Goal: Information Seeking & Learning: Learn about a topic

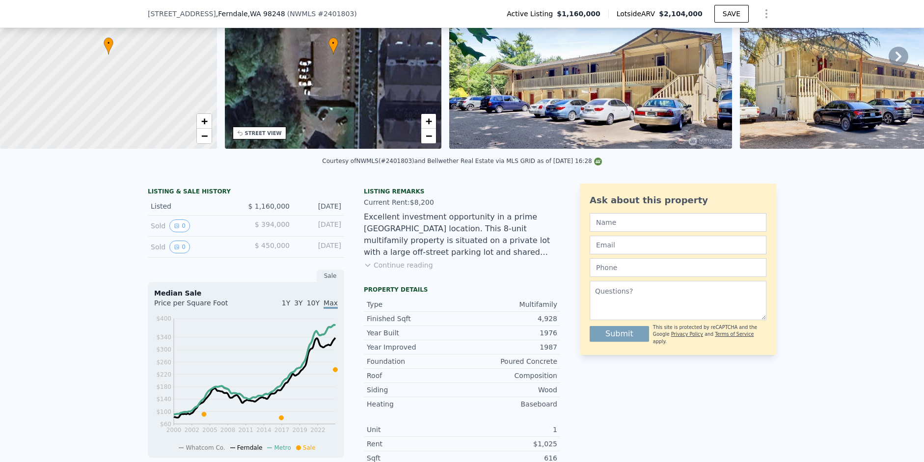
scroll to position [81, 0]
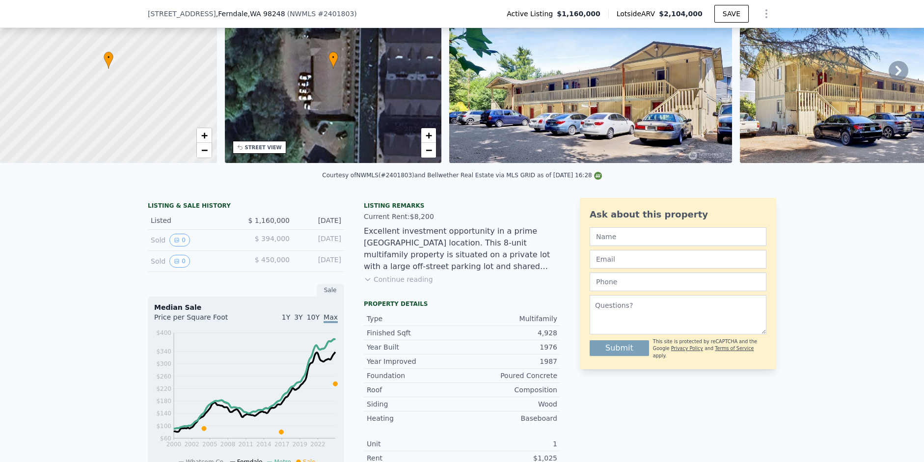
click at [402, 284] on button "Continue reading" at bounding box center [398, 280] width 69 height 10
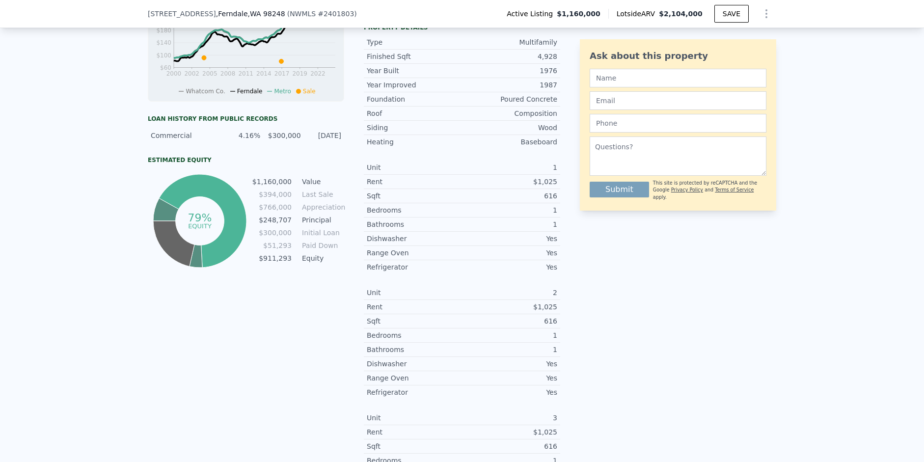
scroll to position [481, 0]
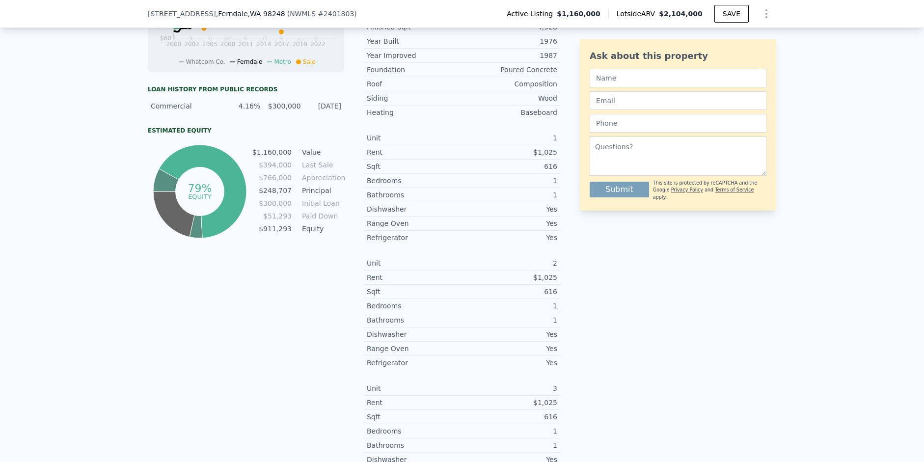
click at [337, 112] on div "Commercial 4.16% $300,000 [DATE]" at bounding box center [246, 106] width 196 height 18
drag, startPoint x: 341, startPoint y: 112, endPoint x: 138, endPoint y: 109, distance: 203.4
copy div "Commercial 4.16% $300,000 [DATE]"
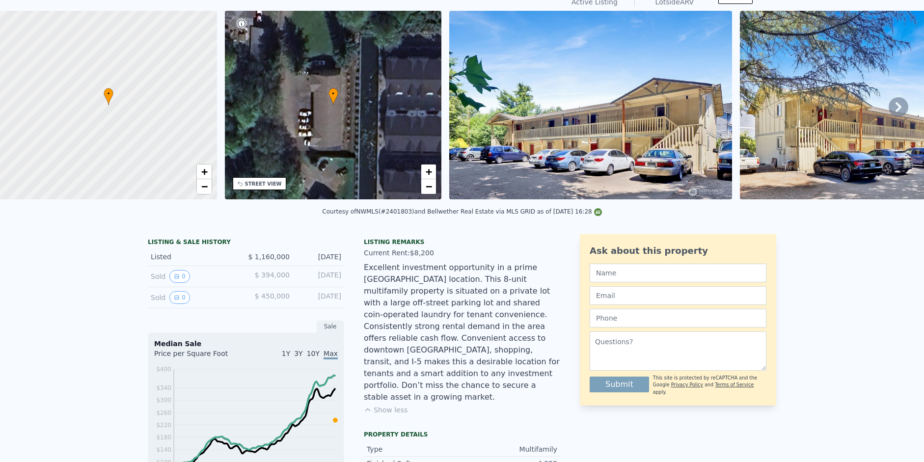
scroll to position [44, 0]
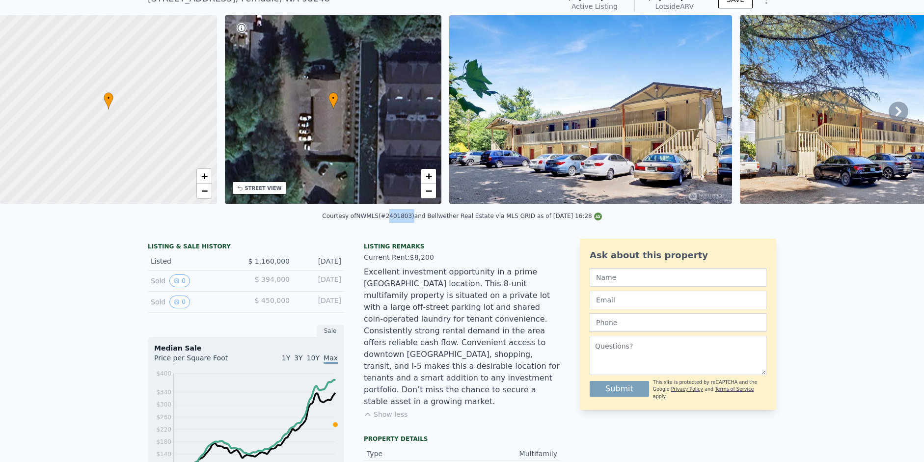
drag, startPoint x: 384, startPoint y: 224, endPoint x: 408, endPoint y: 224, distance: 24.6
click at [408, 220] on div "Courtesy of NWMLS (#2401803) and Bellwether Real Estate via MLS GRID as of [DAT…" at bounding box center [461, 216] width 279 height 7
copy div "2401803"
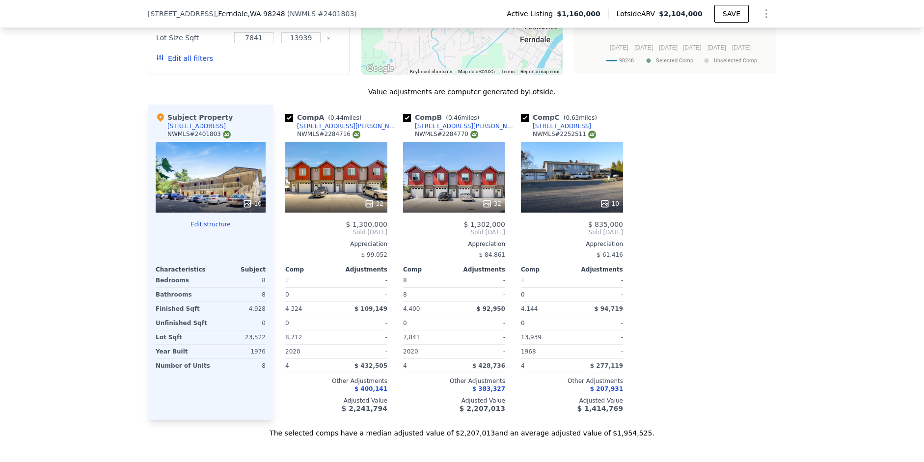
scroll to position [1975, 0]
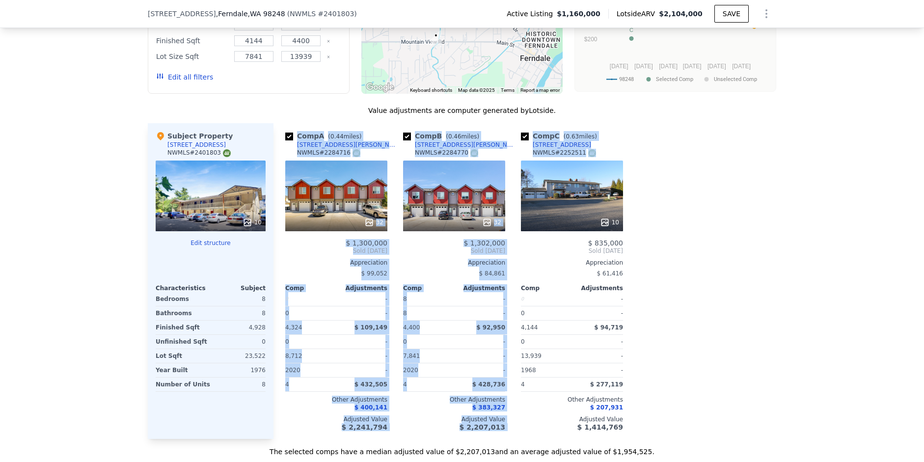
drag, startPoint x: 599, startPoint y: 134, endPoint x: 284, endPoint y: 122, distance: 315.0
click at [284, 123] on div "Comp A ( 0.44 miles) [GEOGRAPHIC_DATA][PERSON_NAME] NWMLS # 2284716 32 $ 1,300,…" at bounding box center [525, 281] width 503 height 316
copy div "Comp A ( 0.44 miles) [GEOGRAPHIC_DATA][PERSON_NAME] NWMLS # 2284716 32 $ 1,300,…"
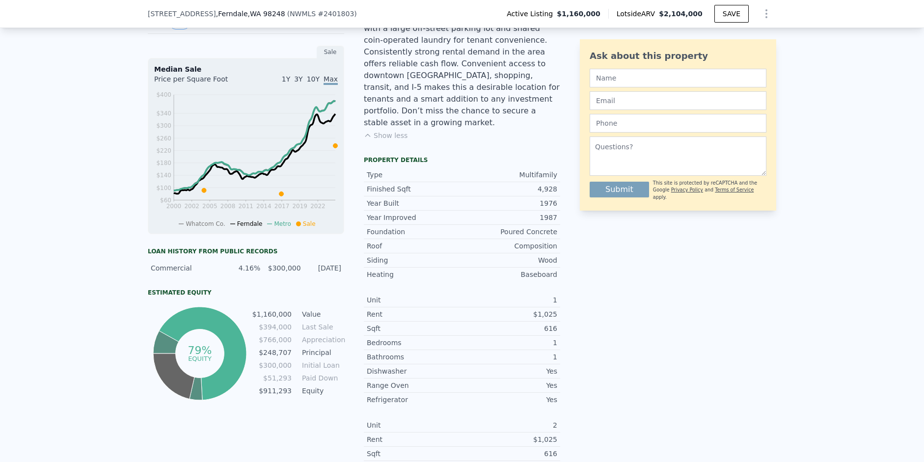
scroll to position [144, 0]
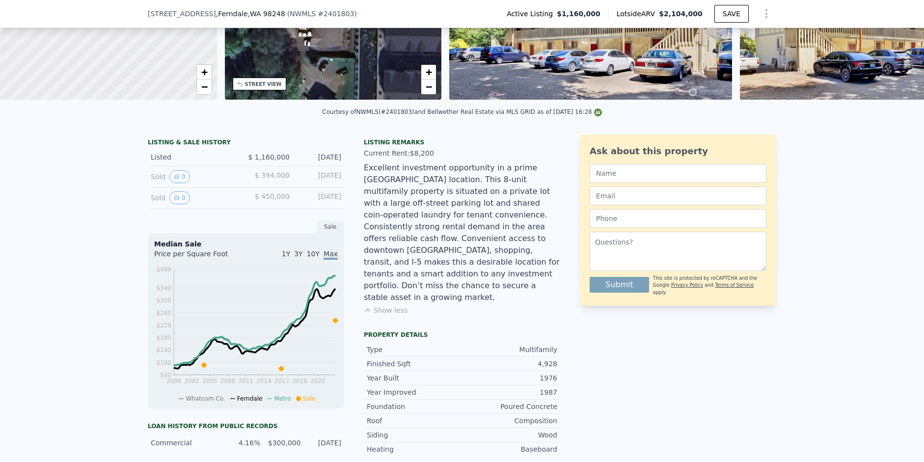
drag, startPoint x: 313, startPoint y: 440, endPoint x: 324, endPoint y: 441, distance: 11.3
drag, startPoint x: 339, startPoint y: 445, endPoint x: 154, endPoint y: 443, distance: 185.2
click at [154, 443] on div "Commercial 4.16% $300,000 [DATE]" at bounding box center [246, 443] width 196 height 18
copy div "Commercial 4.16% $300,000 [DATE]"
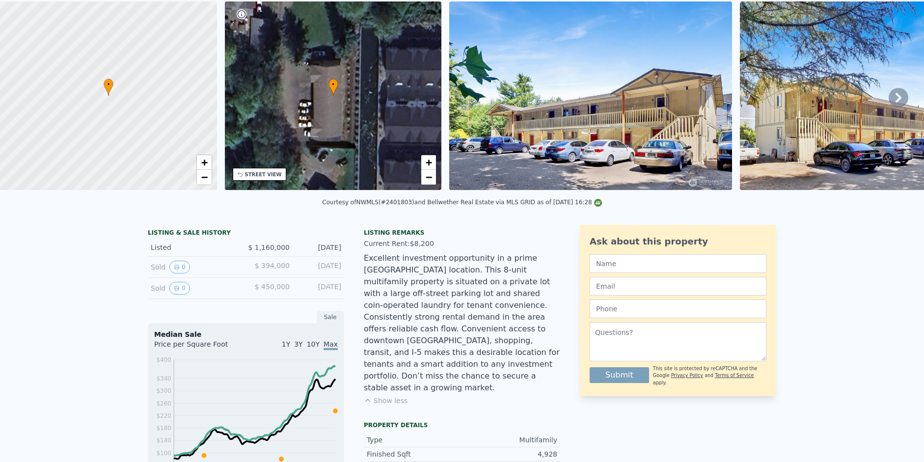
scroll to position [32, 0]
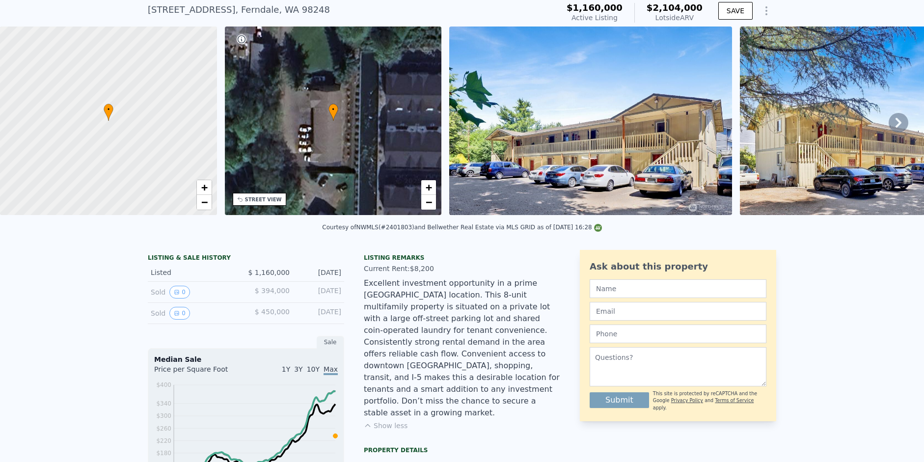
click at [890, 121] on icon at bounding box center [899, 123] width 20 height 20
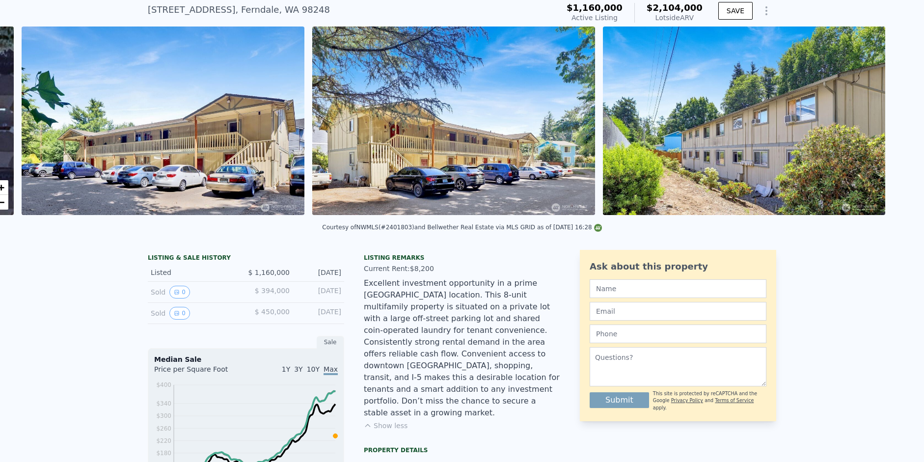
scroll to position [0, 449]
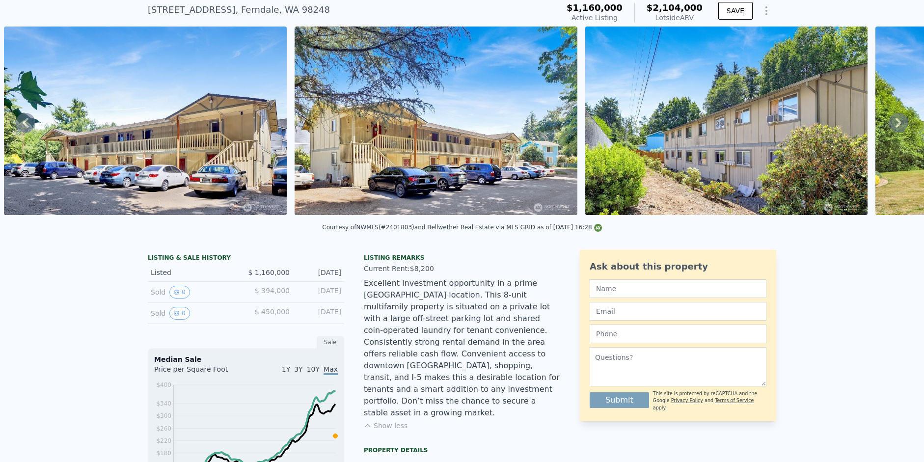
click at [896, 126] on icon at bounding box center [899, 123] width 6 height 10
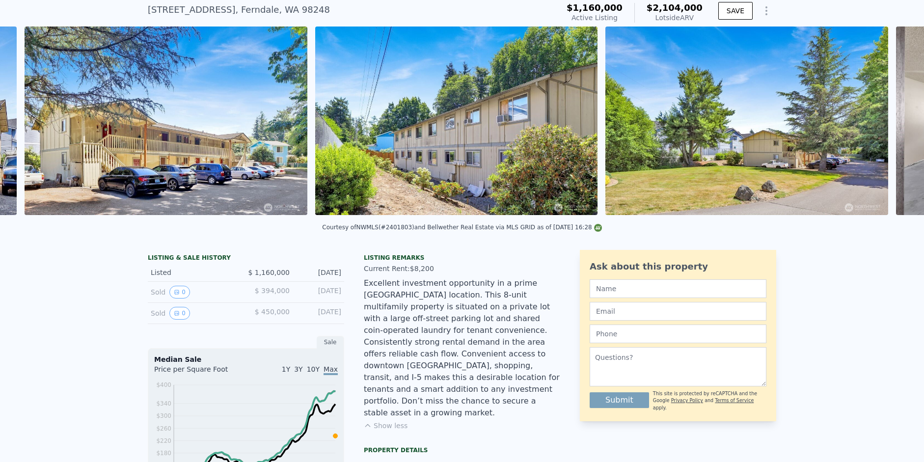
scroll to position [0, 740]
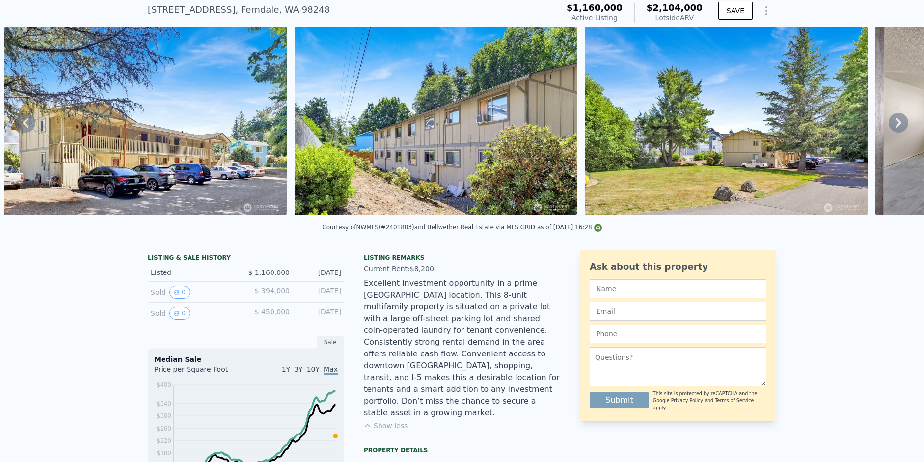
click at [896, 127] on icon at bounding box center [899, 123] width 6 height 10
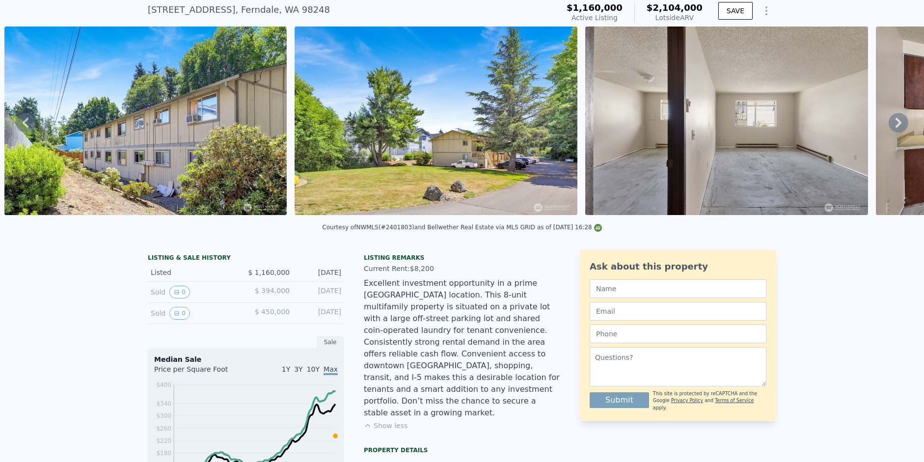
click at [896, 127] on icon at bounding box center [899, 123] width 6 height 10
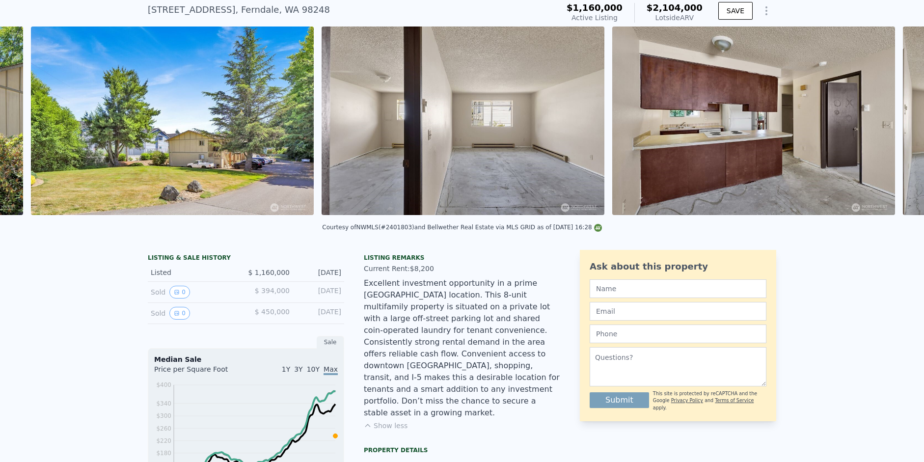
scroll to position [0, 1321]
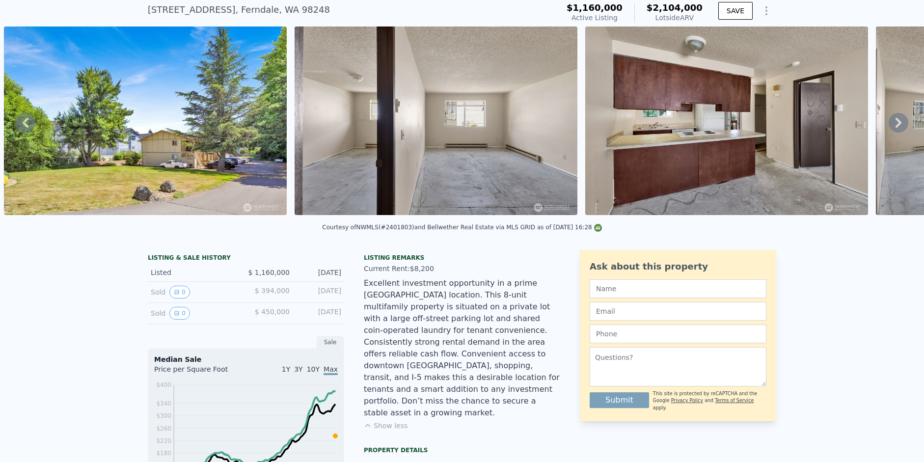
click at [896, 127] on icon at bounding box center [899, 123] width 6 height 10
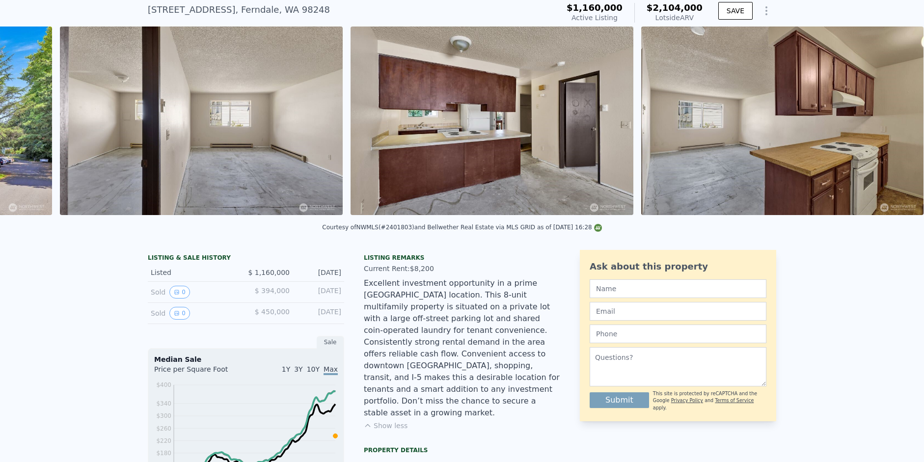
scroll to position [0, 1612]
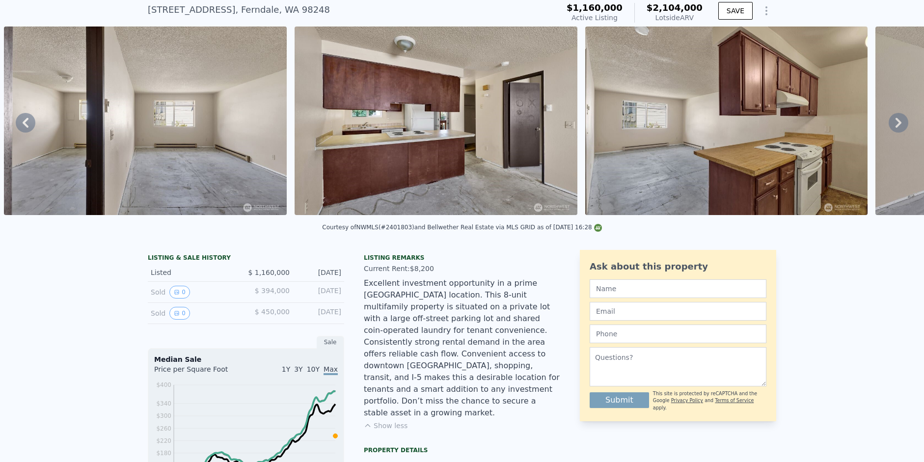
click at [896, 127] on icon at bounding box center [899, 123] width 6 height 10
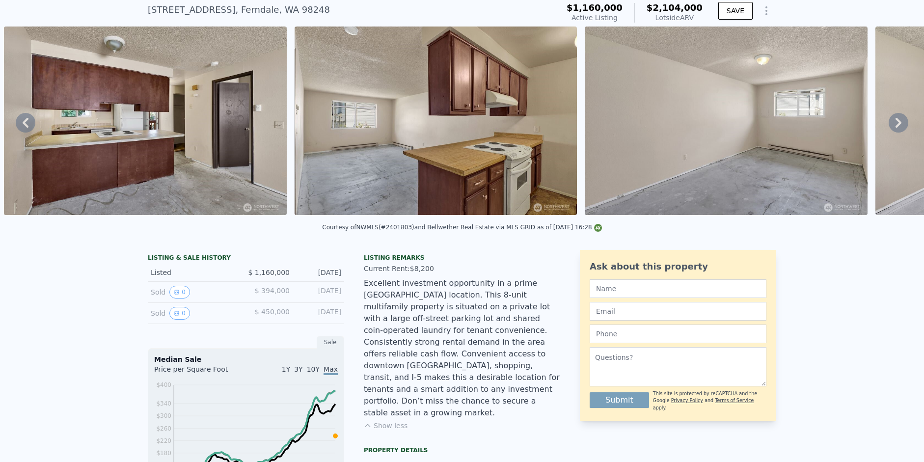
click at [890, 127] on div "• + − • + − STREET VIEW ← Move left → Move right ↑ Move up ↓ Move down + Zoom i…" at bounding box center [462, 123] width 924 height 192
click at [896, 127] on icon at bounding box center [899, 123] width 6 height 10
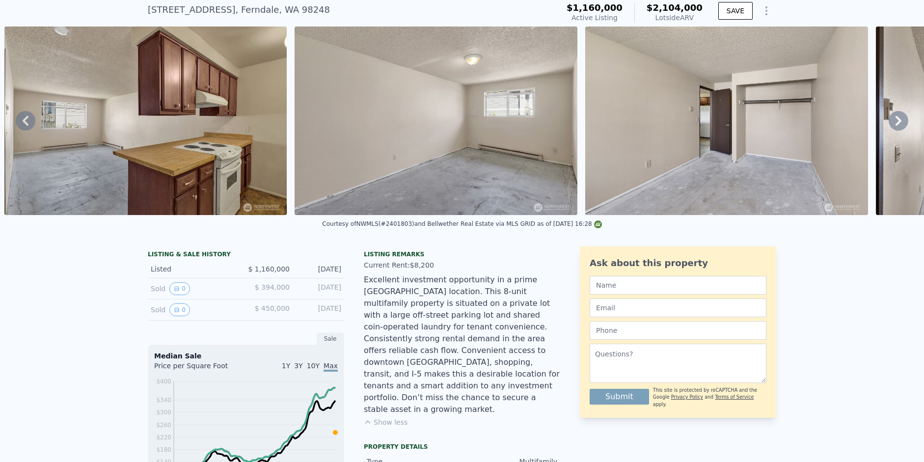
click at [896, 126] on icon at bounding box center [899, 121] width 6 height 10
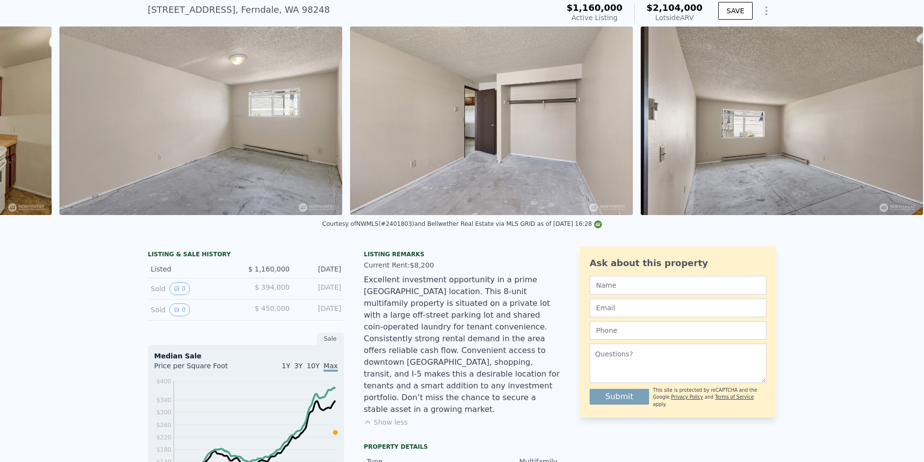
scroll to position [0, 2438]
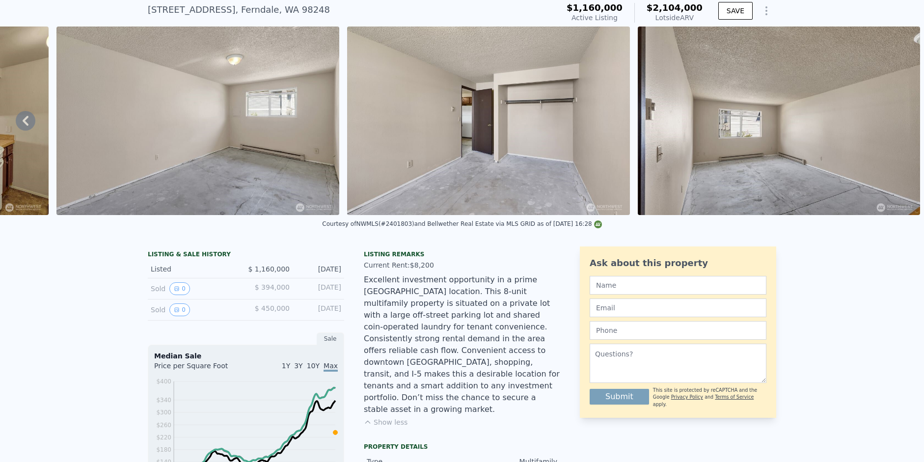
click at [890, 127] on img at bounding box center [779, 121] width 283 height 189
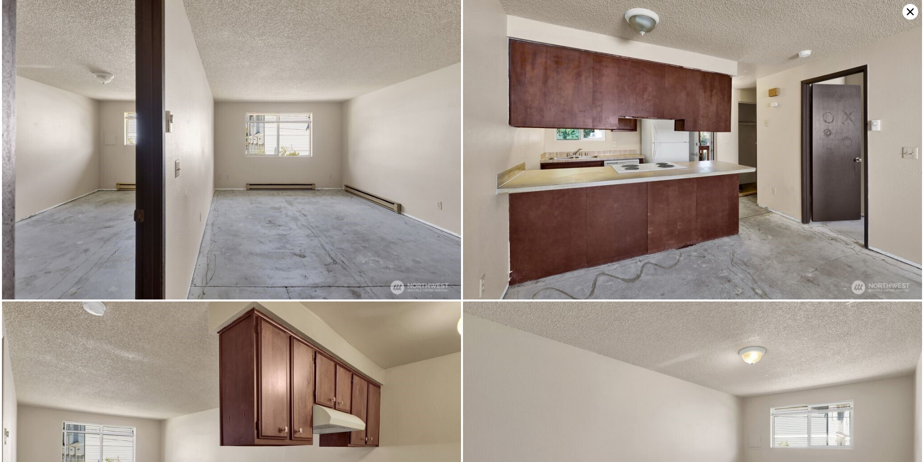
scroll to position [611, 0]
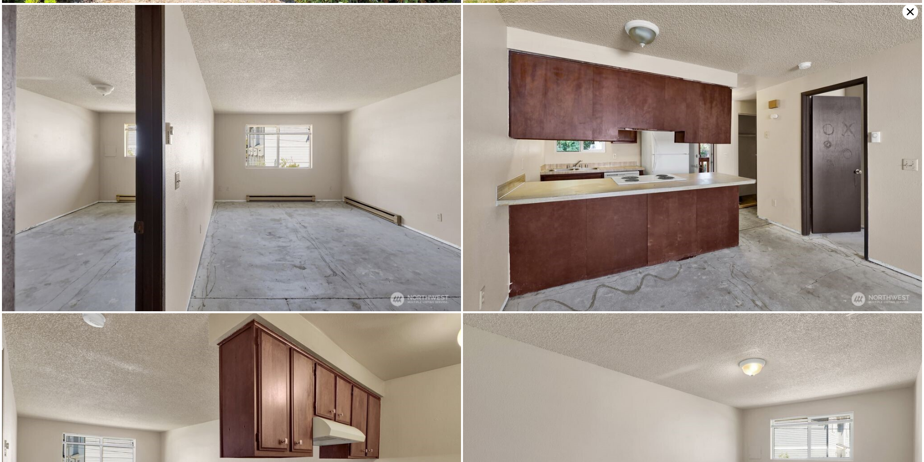
click at [907, 11] on icon at bounding box center [911, 12] width 16 height 16
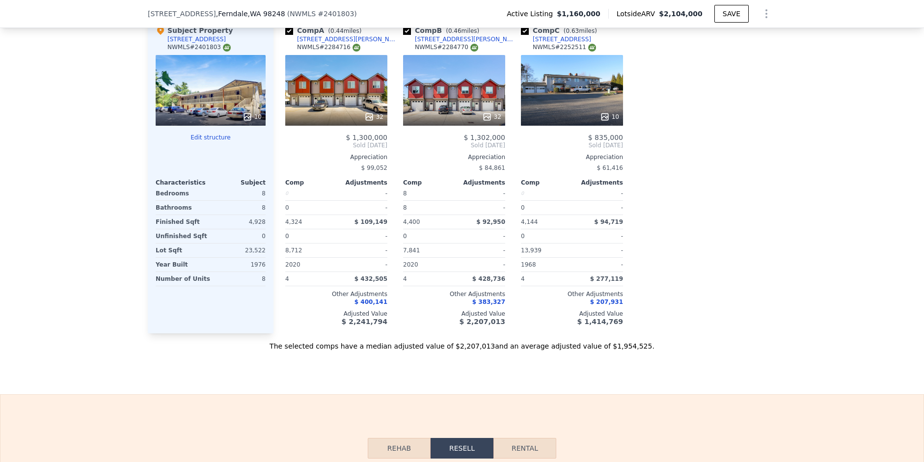
scroll to position [2077, 0]
click at [585, 91] on div "10" at bounding box center [572, 90] width 102 height 71
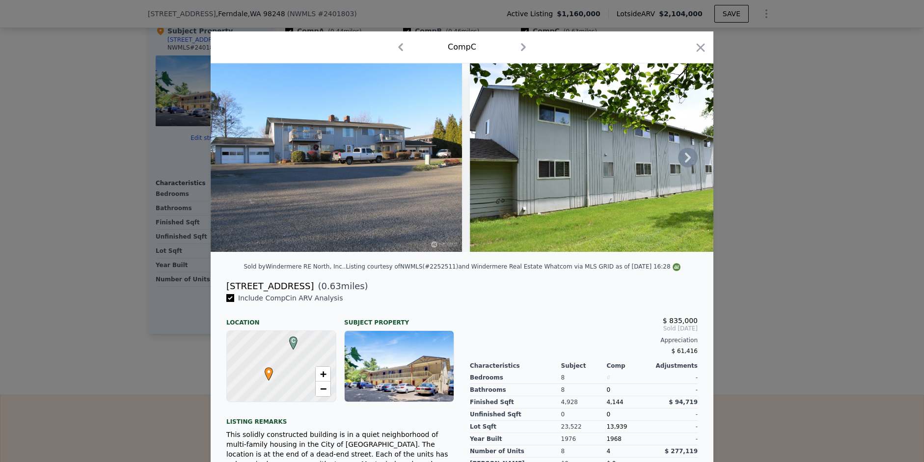
click at [683, 163] on icon at bounding box center [688, 158] width 20 height 20
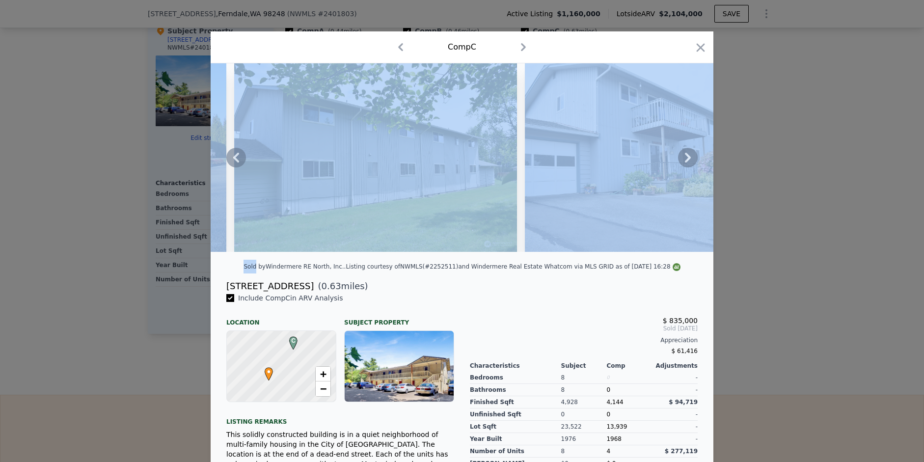
click at [683, 163] on icon at bounding box center [688, 158] width 20 height 20
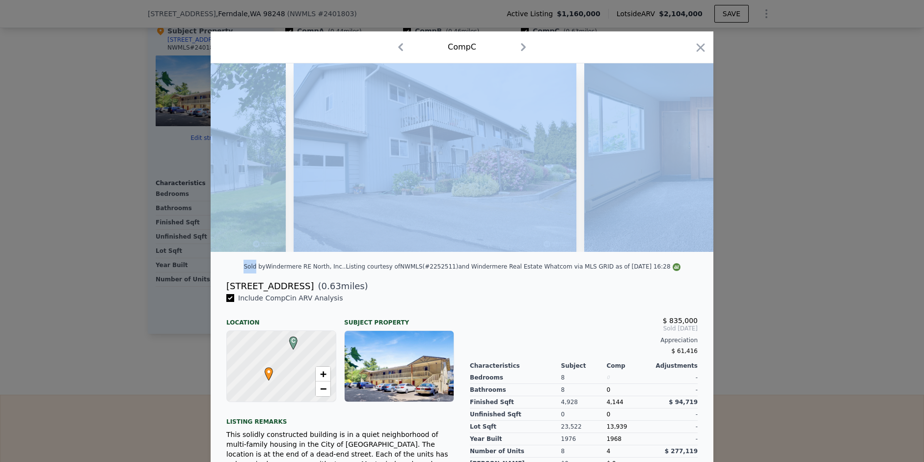
scroll to position [0, 471]
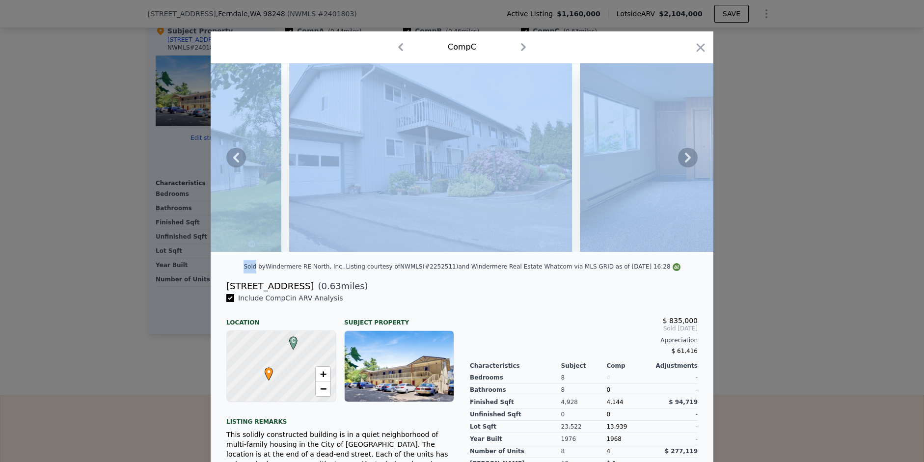
click at [683, 163] on icon at bounding box center [688, 158] width 20 height 20
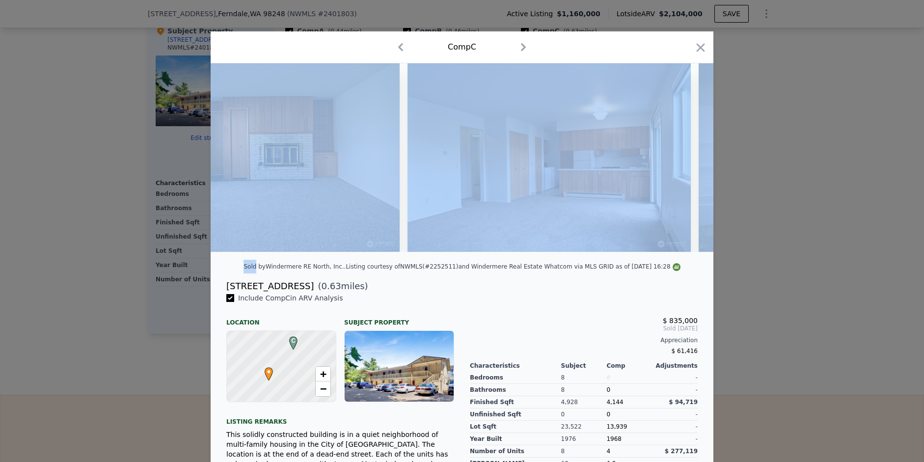
scroll to position [0, 943]
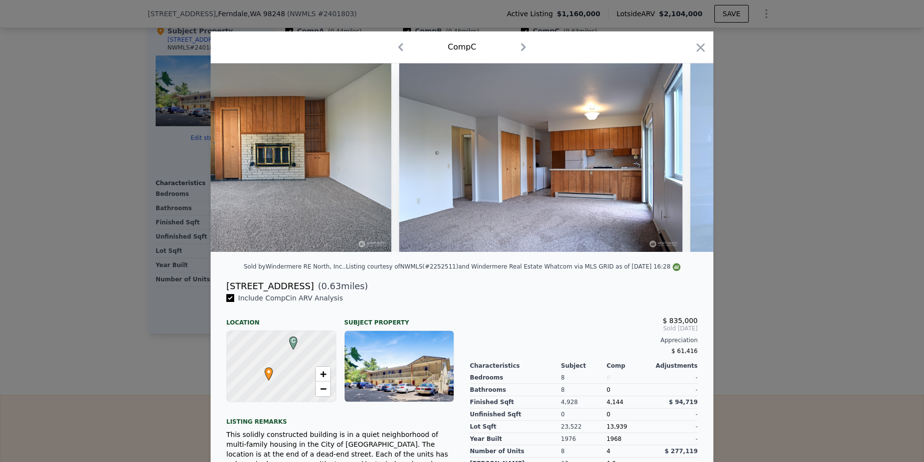
click at [683, 163] on div at bounding box center [462, 157] width 503 height 189
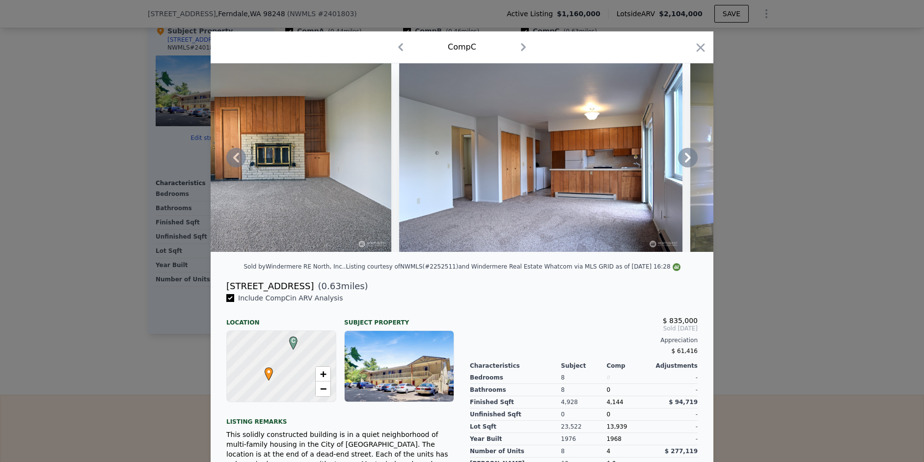
click at [683, 163] on icon at bounding box center [688, 158] width 20 height 20
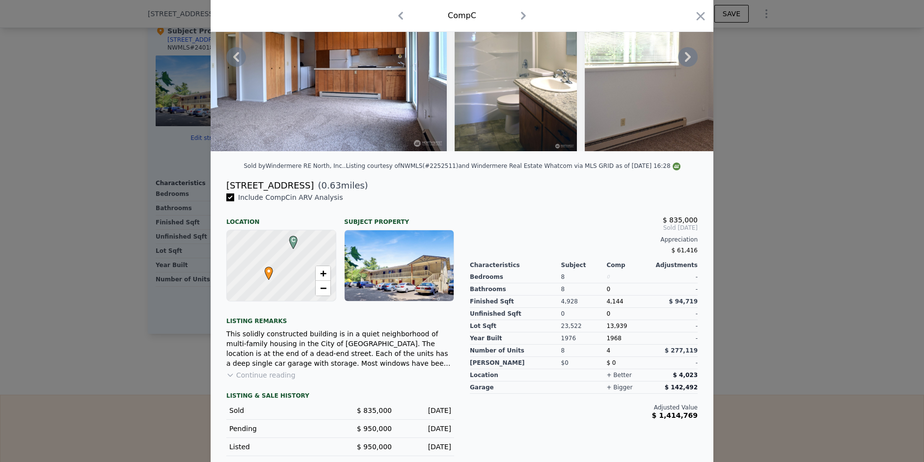
scroll to position [110, 0]
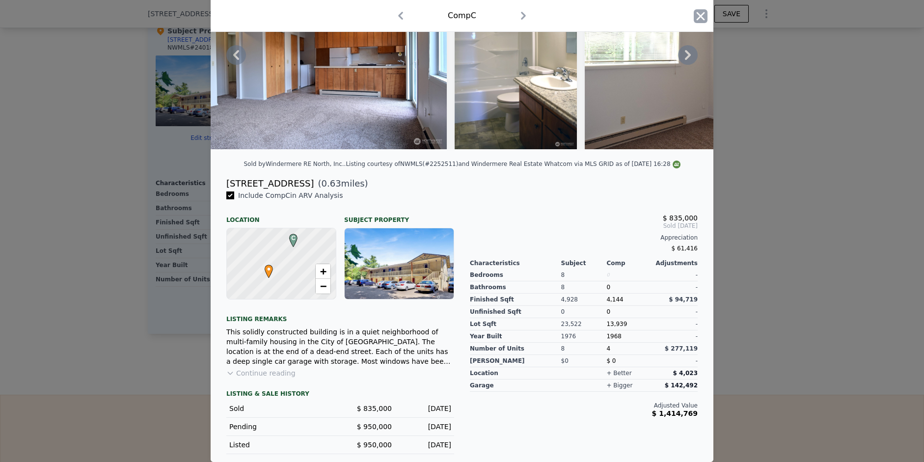
click at [694, 18] on icon "button" at bounding box center [701, 16] width 14 height 14
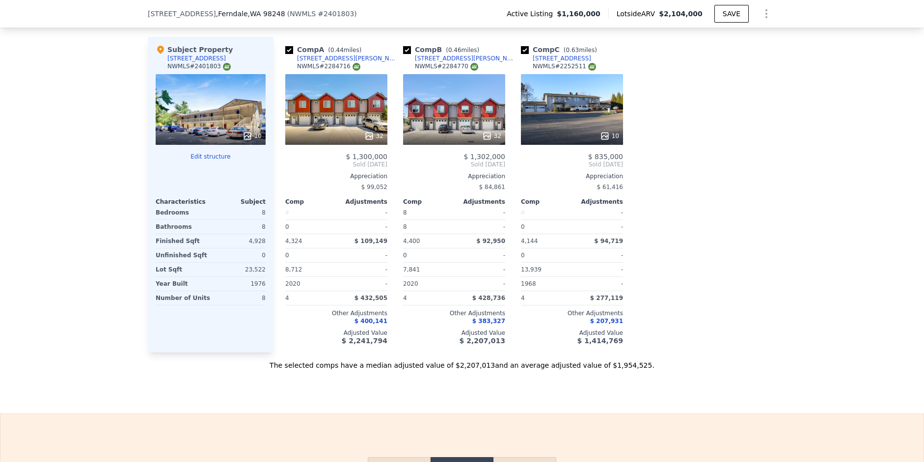
scroll to position [2051, 0]
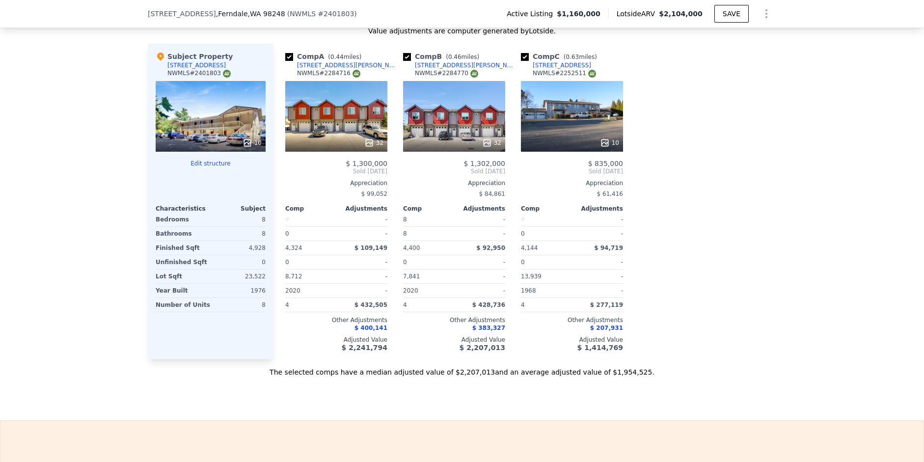
drag, startPoint x: 576, startPoint y: 47, endPoint x: 567, endPoint y: 50, distance: 9.3
click at [567, 52] on div "Comp C ( 0.63 miles) [STREET_ADDRESS] # 2252511" at bounding box center [572, 66] width 102 height 29
copy div "2166 E View P"
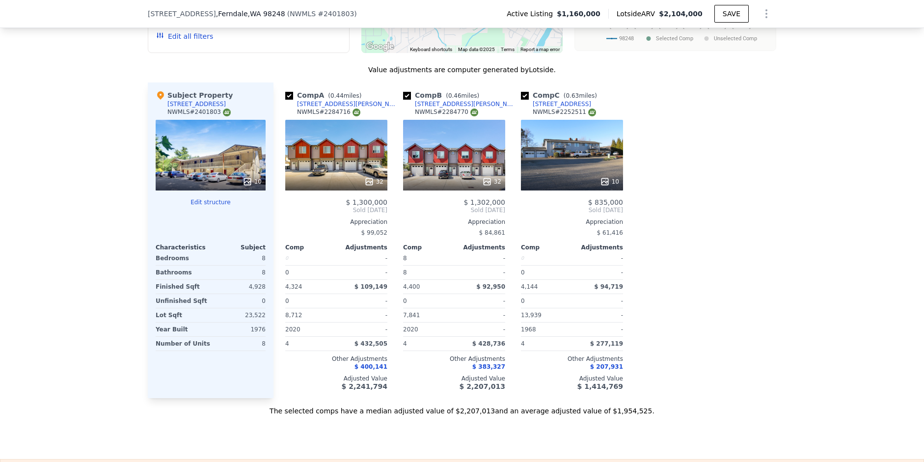
scroll to position [2013, 0]
drag, startPoint x: 579, startPoint y: 97, endPoint x: 557, endPoint y: 97, distance: 21.6
click at [557, 108] on div "NWMLS # 2252511" at bounding box center [564, 112] width 63 height 8
copy div "2252511"
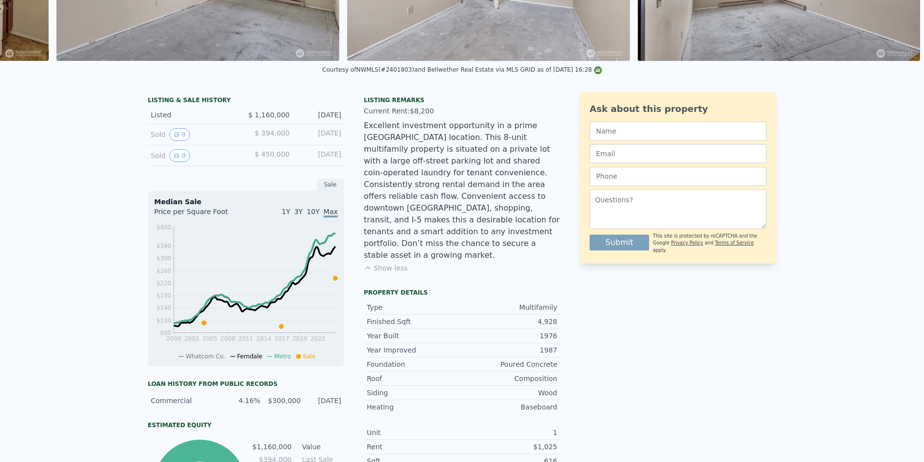
scroll to position [0, 0]
